Goal: Transaction & Acquisition: Purchase product/service

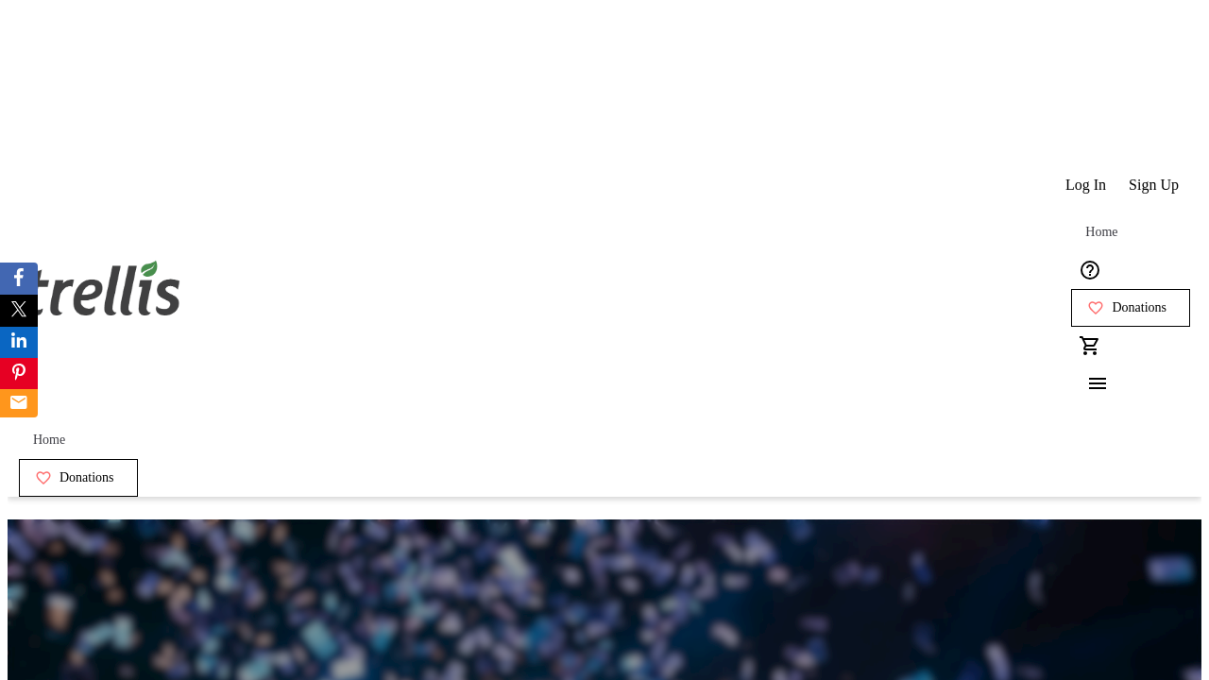
click at [1155, 177] on span "Sign Up" at bounding box center [1154, 185] width 50 height 17
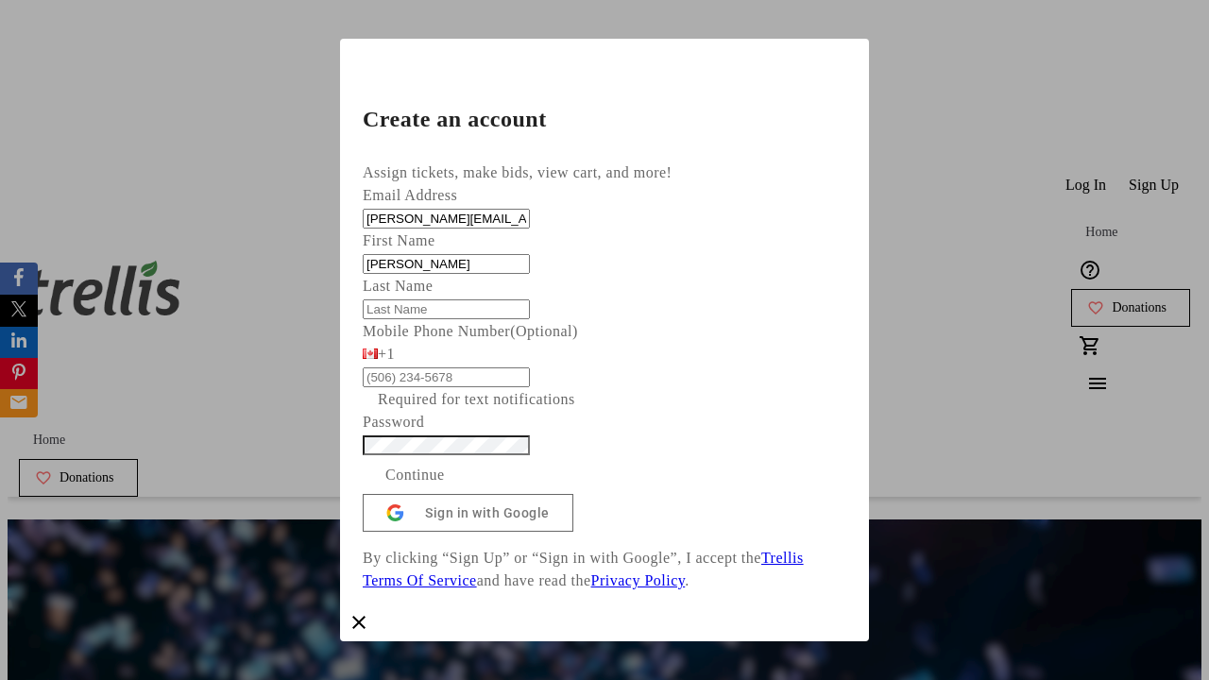
type input "[PERSON_NAME]"
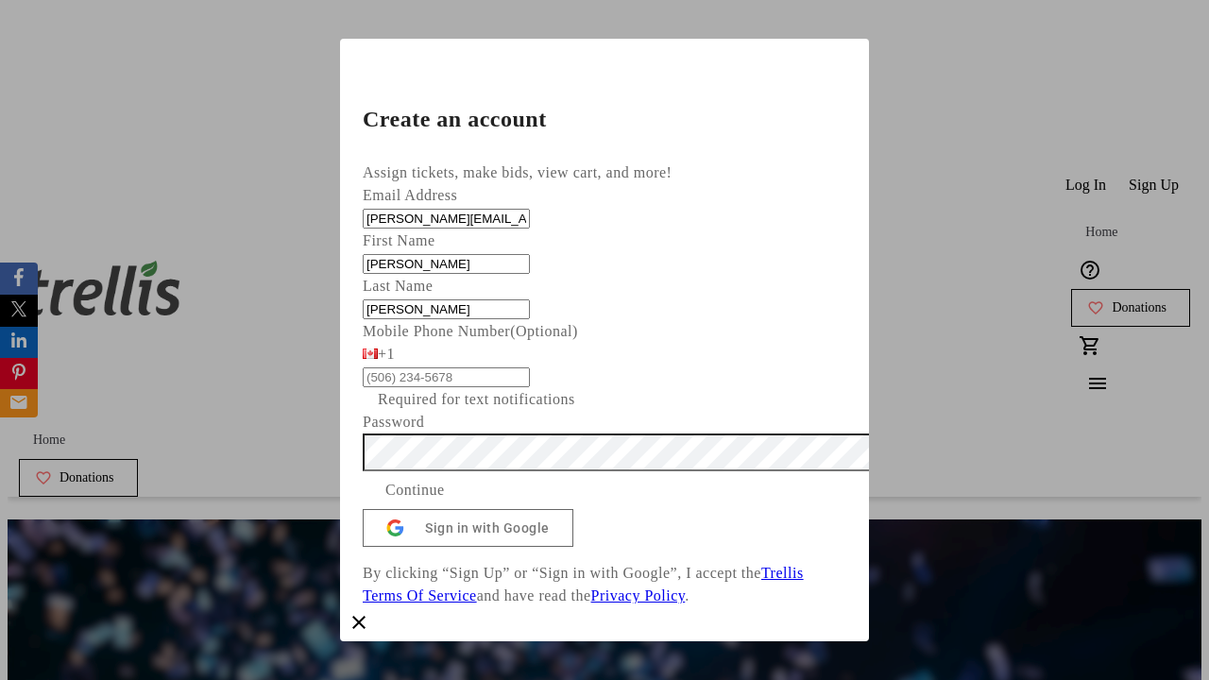
click at [445, 502] on span "Continue" at bounding box center [415, 490] width 60 height 23
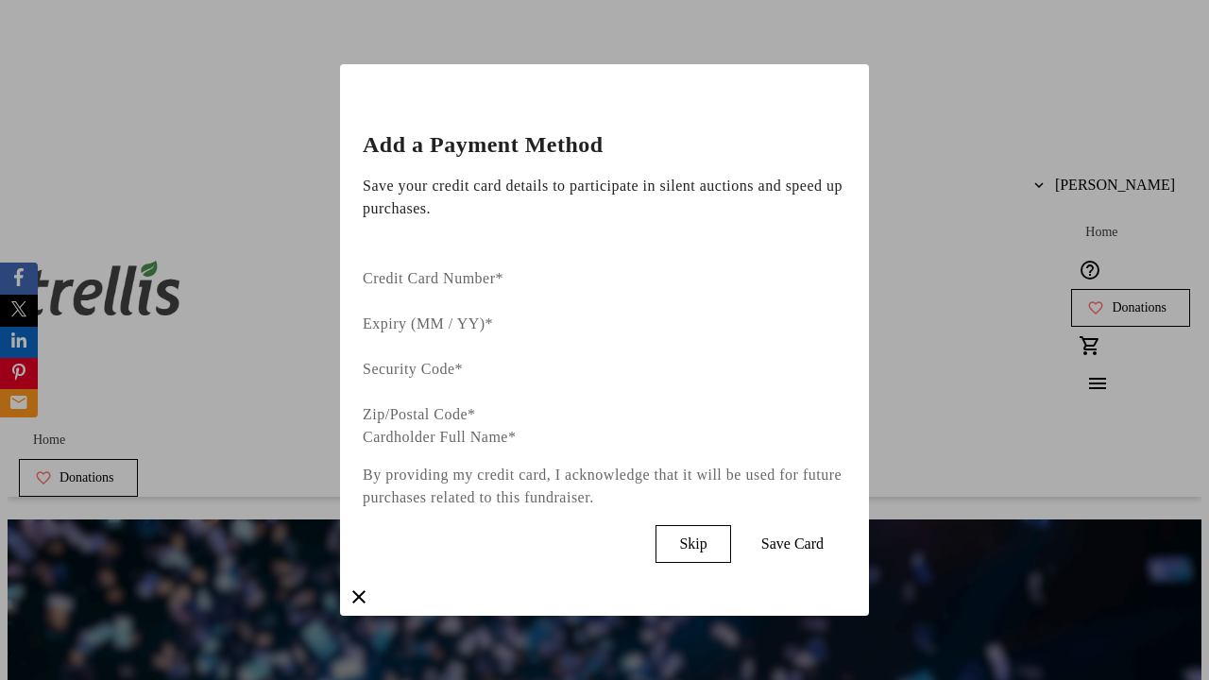
click at [707, 536] on span "Skip" at bounding box center [692, 544] width 27 height 17
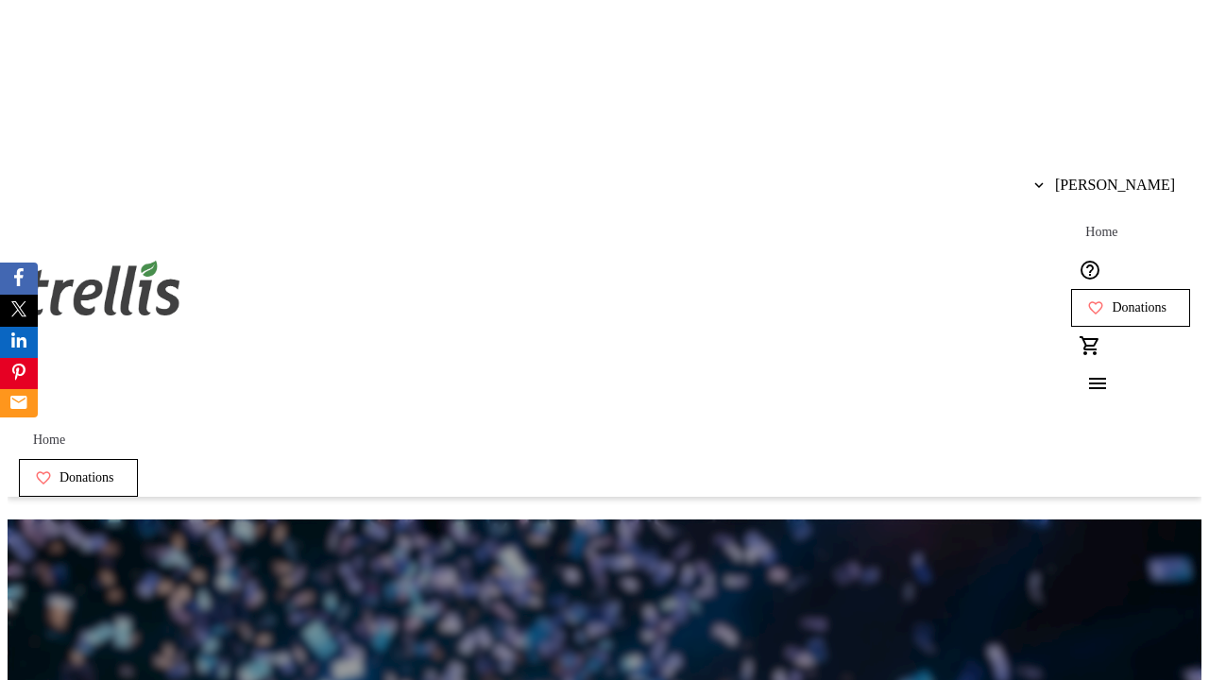
click at [1112, 300] on span "Donations" at bounding box center [1139, 307] width 55 height 15
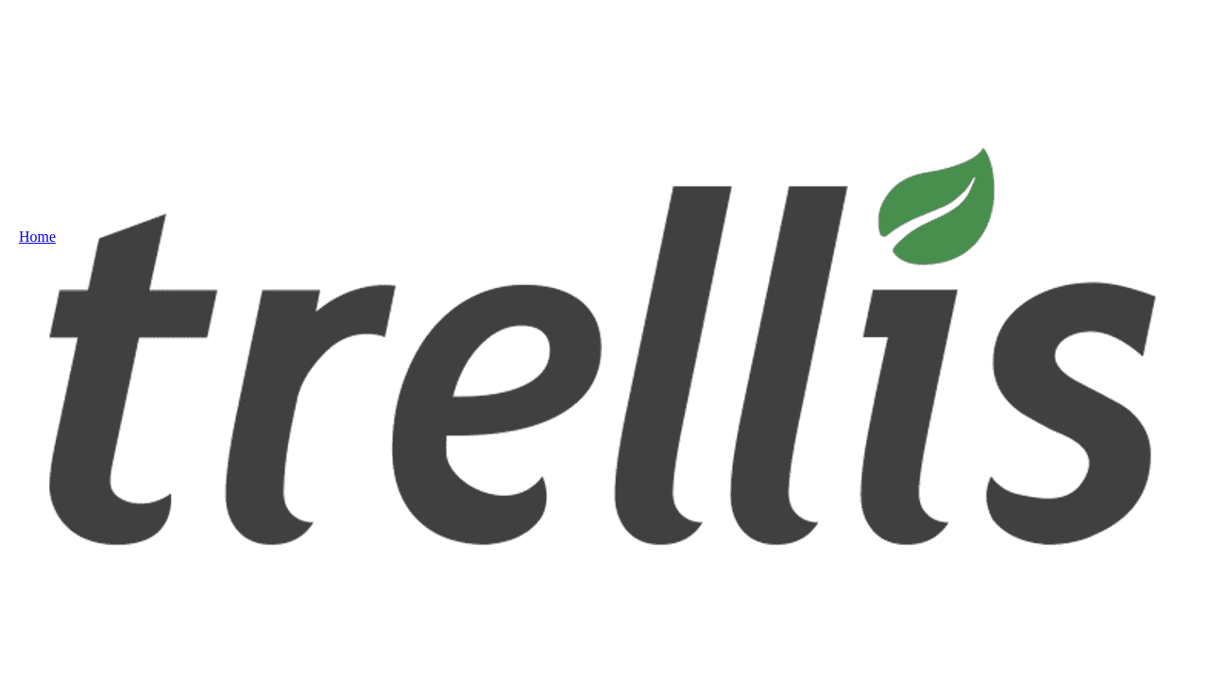
select select "CA"
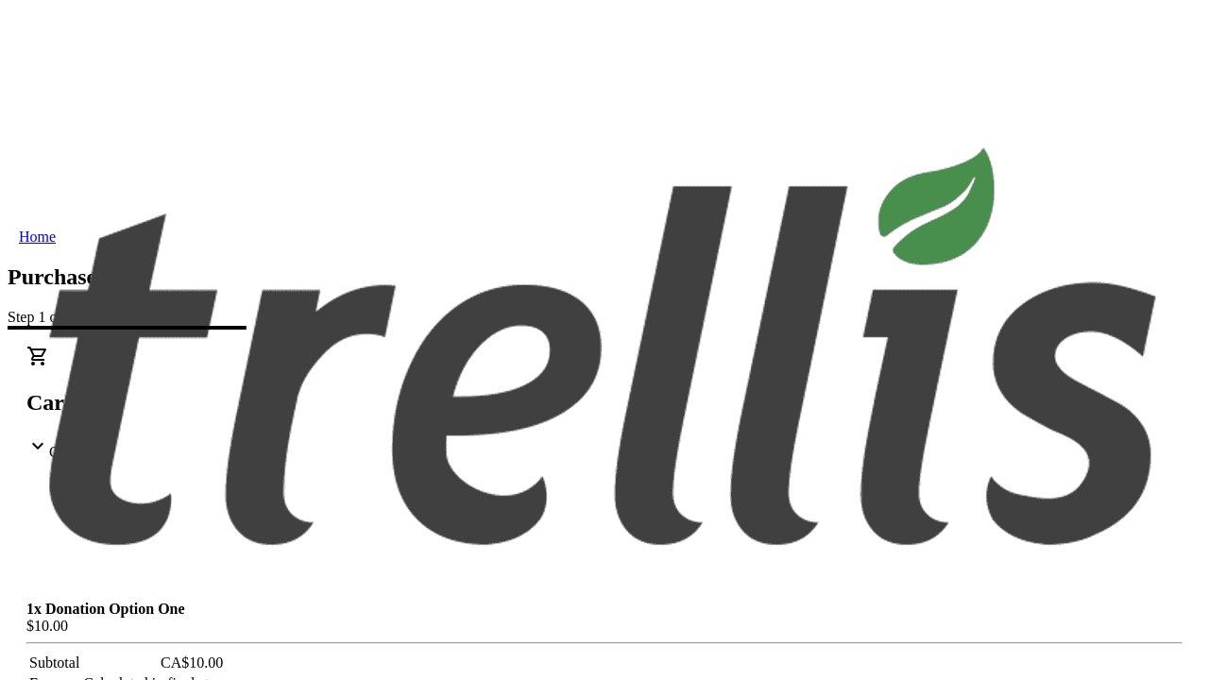
type input "[STREET_ADDRESS][PERSON_NAME]"
type input "Kelowna"
select select "BC"
type input "Kelowna"
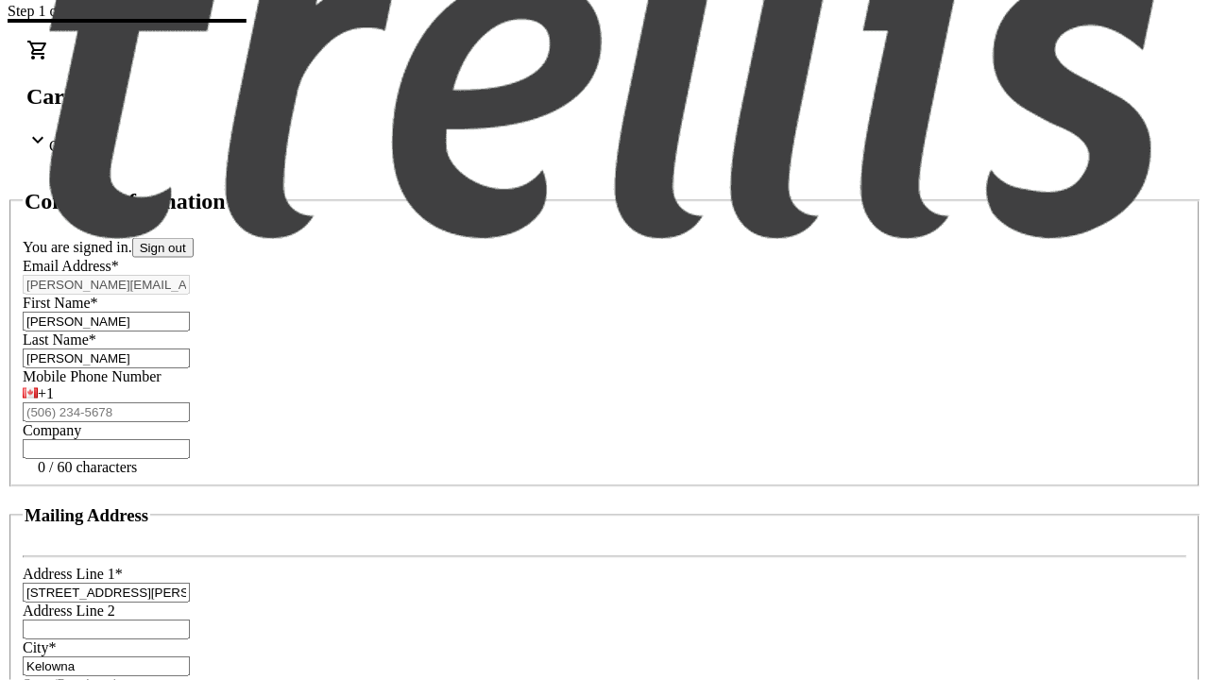
type input "V1Y 0C2"
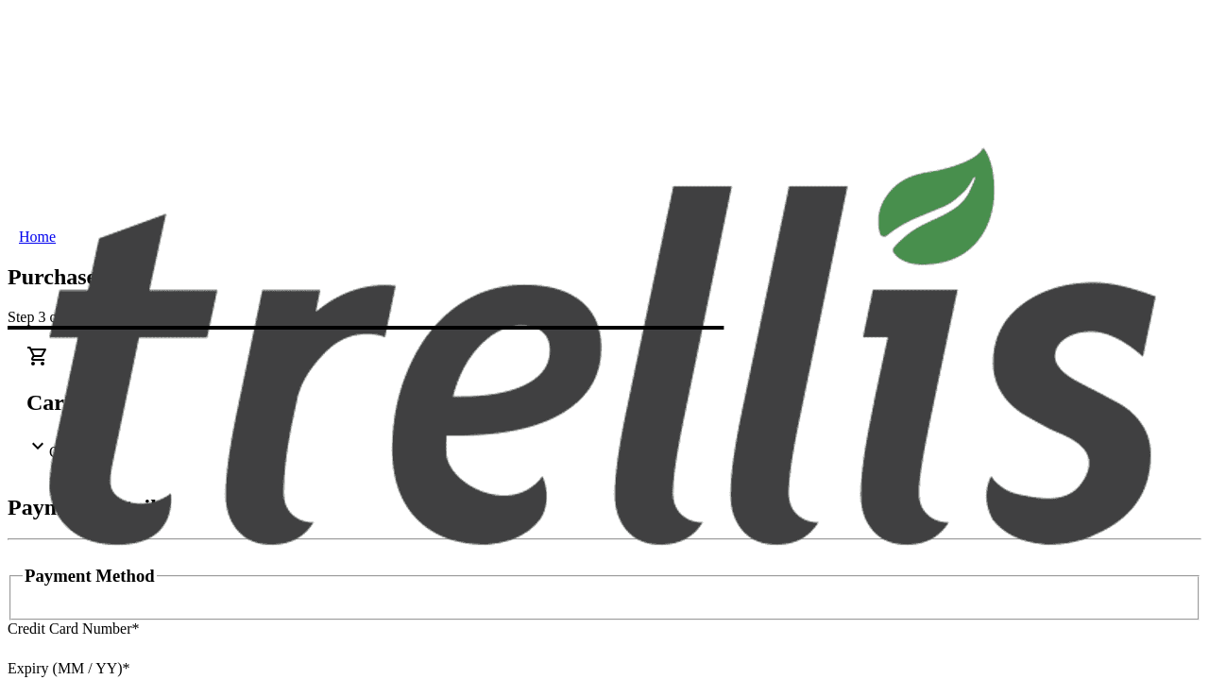
type input "V1Y 0C2"
